Goal: Task Accomplishment & Management: Complete application form

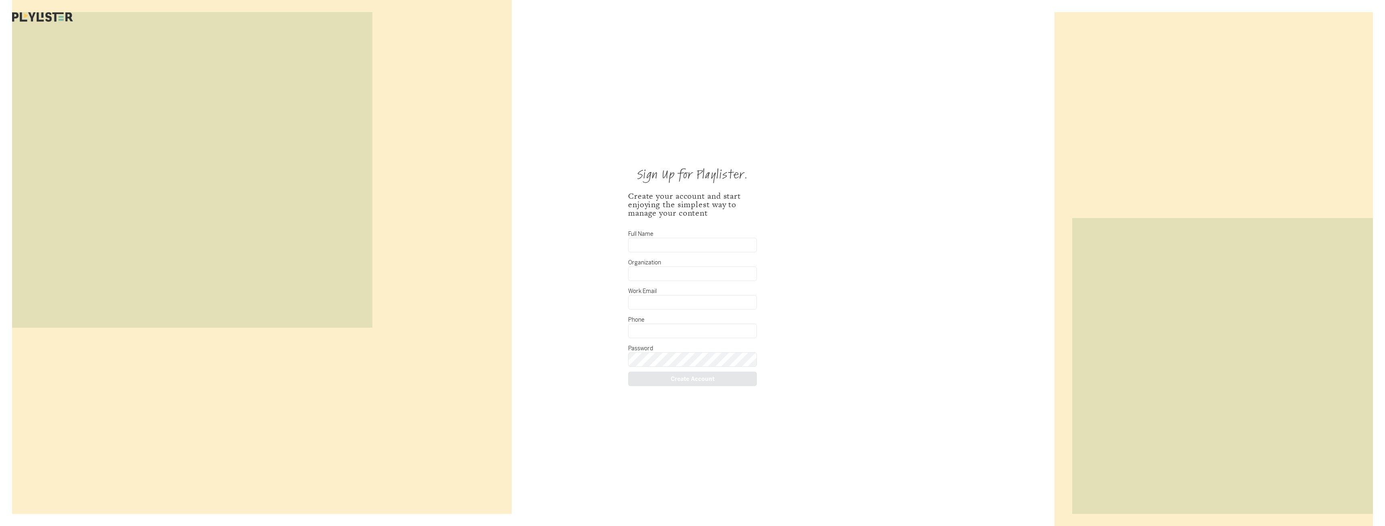
click at [671, 246] on input "Full Name" at bounding box center [692, 245] width 129 height 14
type input "[PERSON_NAME]"
type input "Harvest Kids"
type input "[PERSON_NAME][EMAIL_ADDRESS][DOMAIN_NAME]"
type input "4059197374"
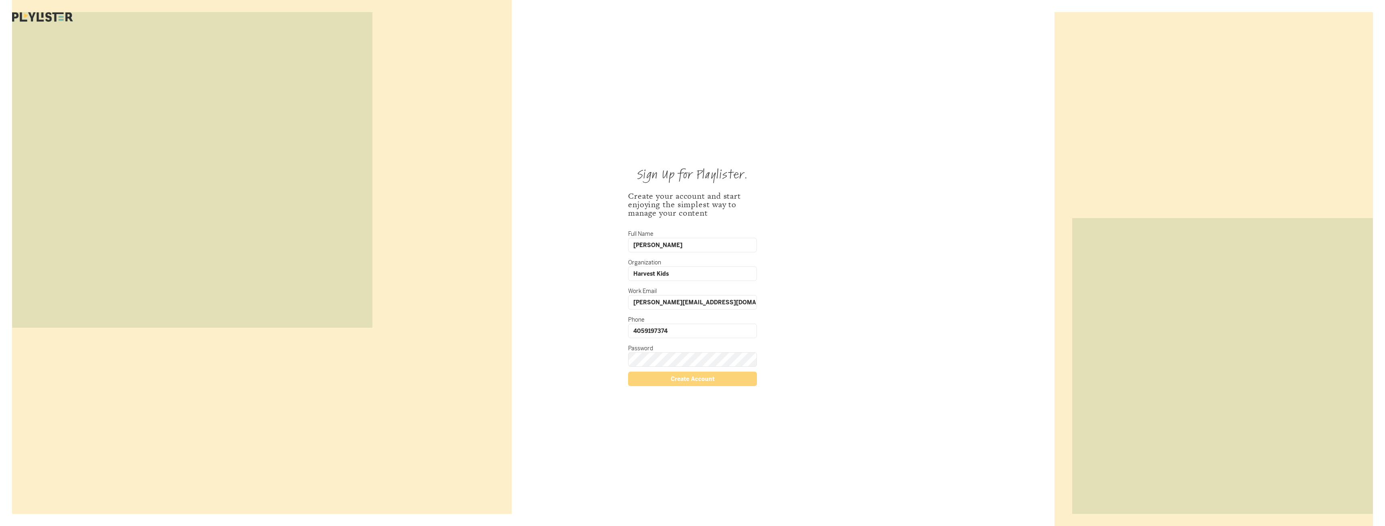
click at [648, 377] on div "Create Account" at bounding box center [692, 378] width 129 height 14
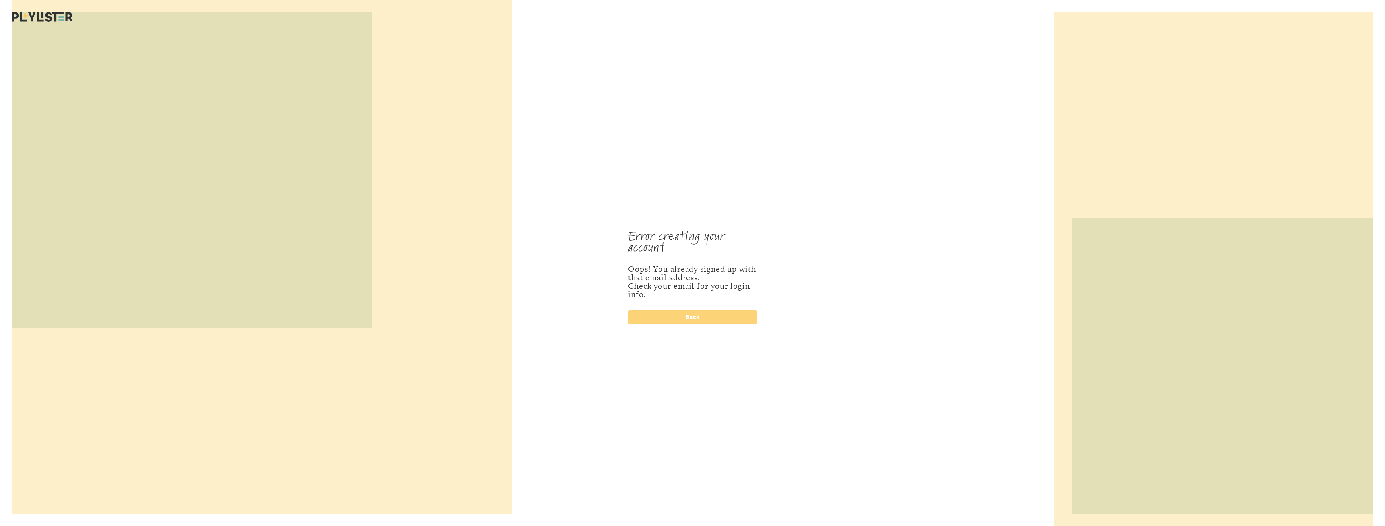
click at [694, 315] on div "Back" at bounding box center [692, 317] width 129 height 14
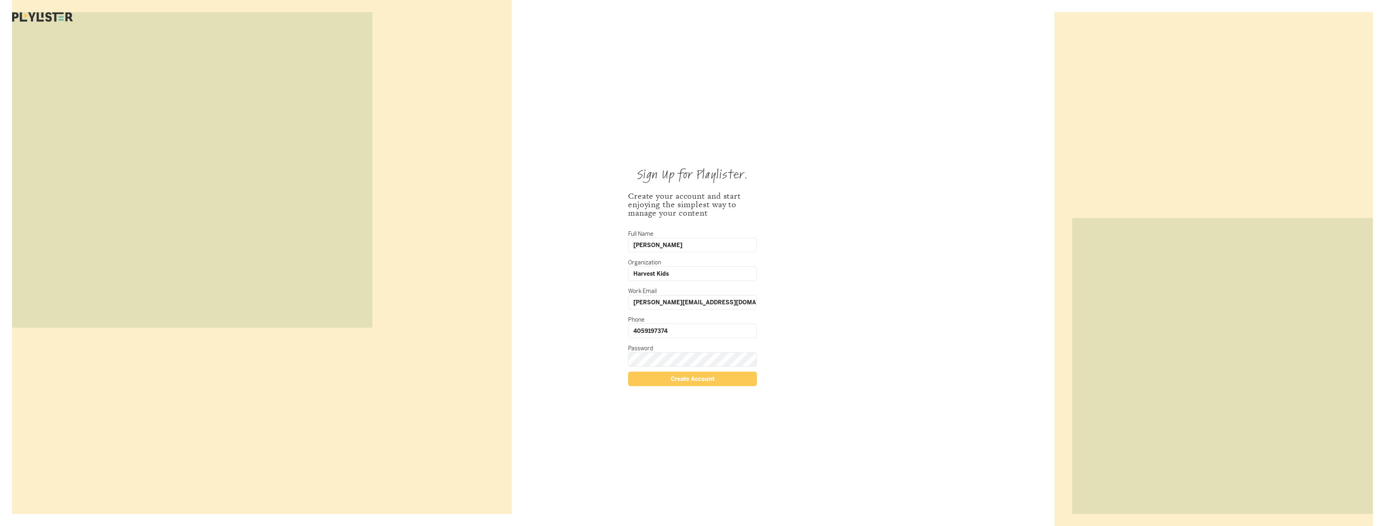
click at [583, 365] on div "Sign Up for Playlister. Create your account and start enjoying the simplest way…" at bounding box center [693, 272] width 258 height 484
click at [607, 362] on div "Sign Up for Playlister. Create your account and start enjoying the simplest way…" at bounding box center [693, 272] width 258 height 484
click at [654, 380] on div "Create Account" at bounding box center [692, 378] width 129 height 14
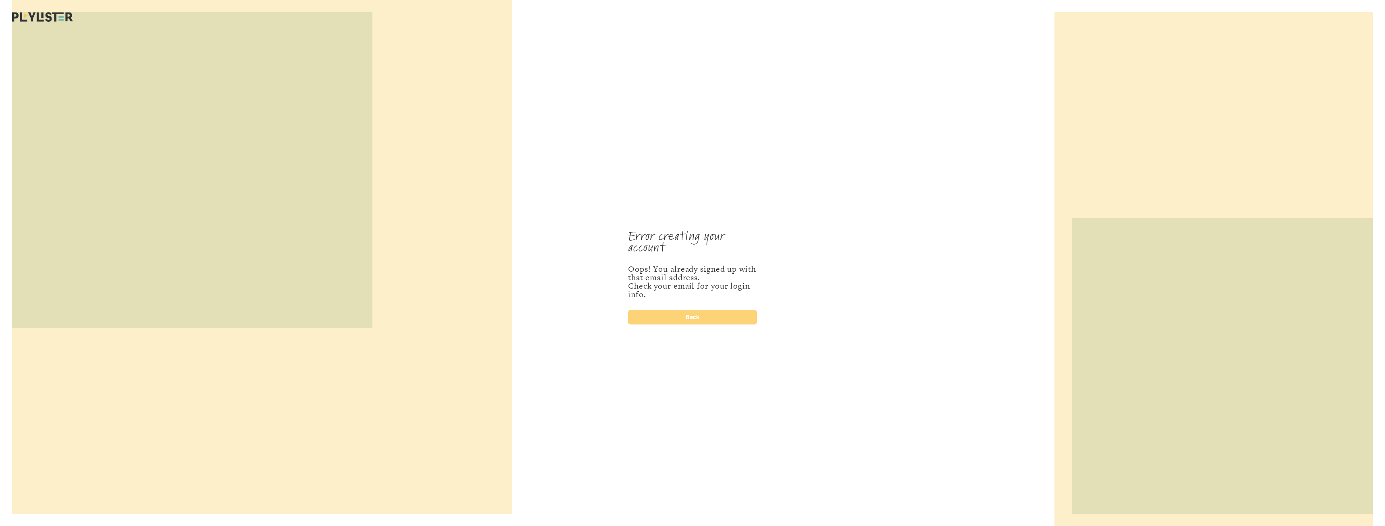
click at [718, 316] on div "Back" at bounding box center [692, 317] width 129 height 14
